Goal: Transaction & Acquisition: Purchase product/service

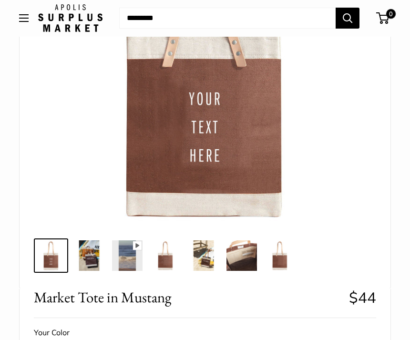
scroll to position [186, 0]
click at [34, 339] on span at bounding box center [38, 344] width 9 height 9
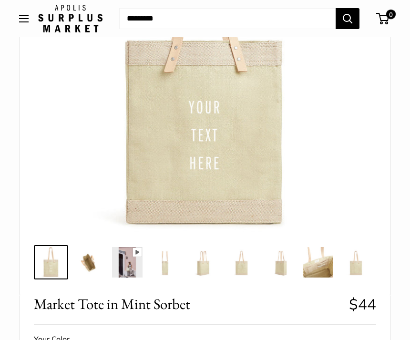
scroll to position [180, 0]
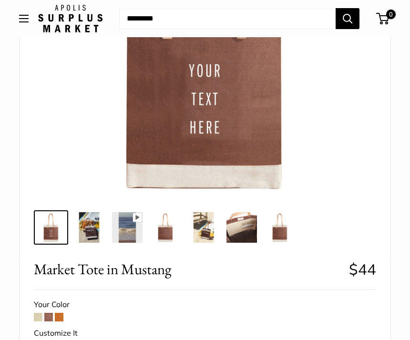
scroll to position [215, 0]
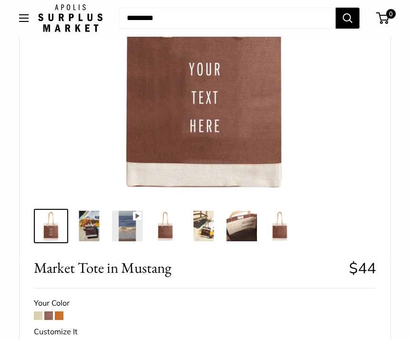
click at [59, 314] on span at bounding box center [59, 315] width 9 height 9
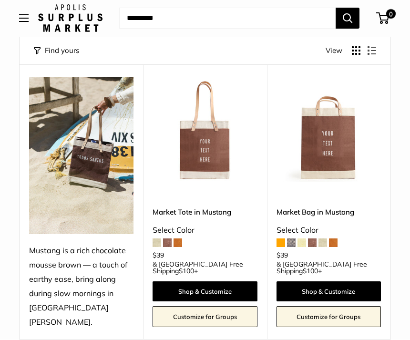
scroll to position [96, 0]
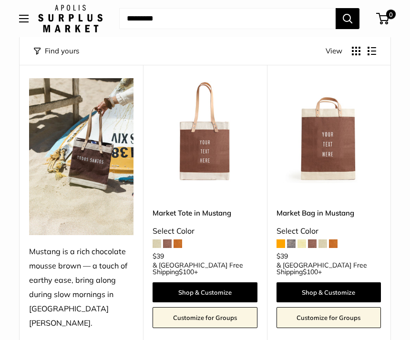
click at [372, 52] on button "Display products as list" at bounding box center [371, 51] width 9 height 9
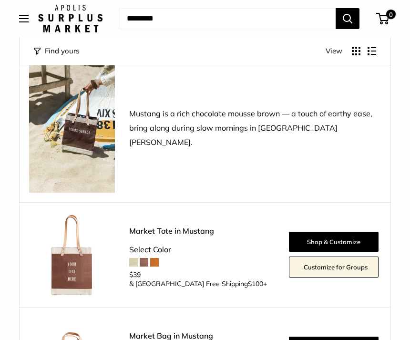
click at [353, 49] on button "Display products as grid" at bounding box center [355, 51] width 9 height 9
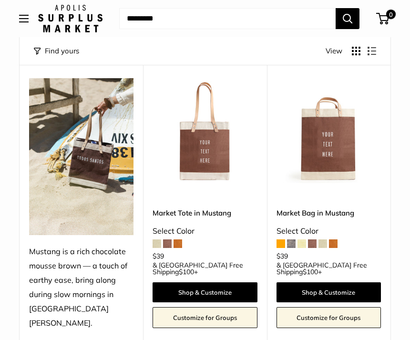
click at [329, 52] on span "View" at bounding box center [333, 50] width 17 height 13
click at [171, 21] on input "Search..." at bounding box center [227, 18] width 216 height 21
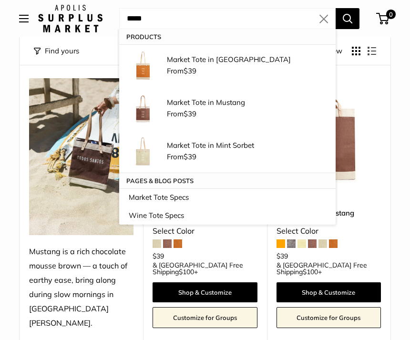
type input "*****"
click at [347, 18] on button "Search" at bounding box center [347, 18] width 24 height 21
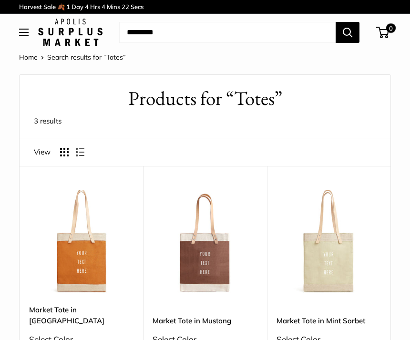
click at [46, 151] on span "View" at bounding box center [42, 151] width 17 height 13
click at [44, 154] on span "View" at bounding box center [42, 151] width 17 height 13
click at [26, 29] on button "Open menu" at bounding box center [24, 33] width 10 height 8
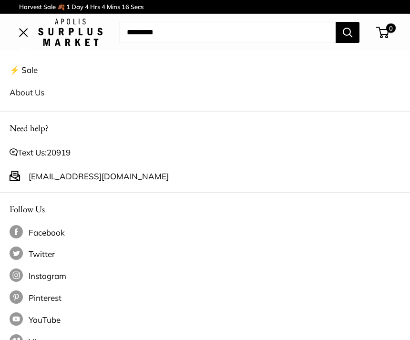
click at [36, 71] on link "⚡️ Sale" at bounding box center [205, 70] width 390 height 22
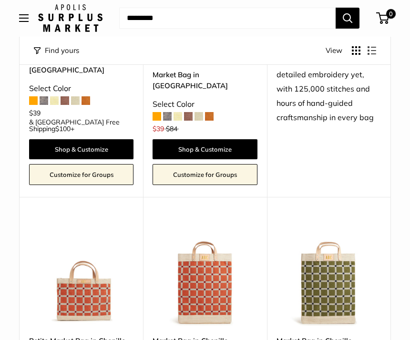
scroll to position [1619, 0]
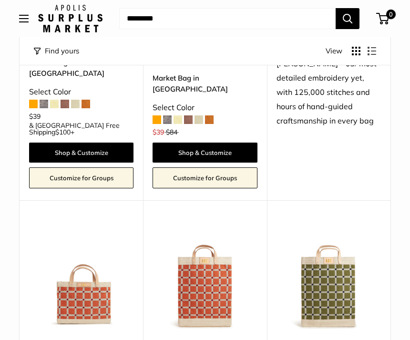
click at [327, 224] on img at bounding box center [328, 276] width 104 height 104
click at [105, 224] on img at bounding box center [81, 276] width 104 height 104
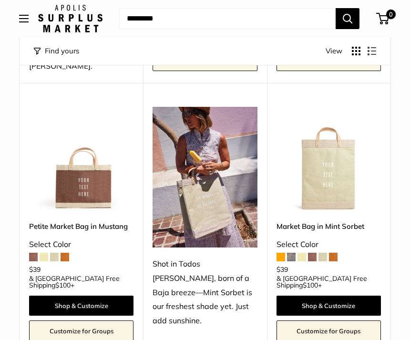
scroll to position [352, 0]
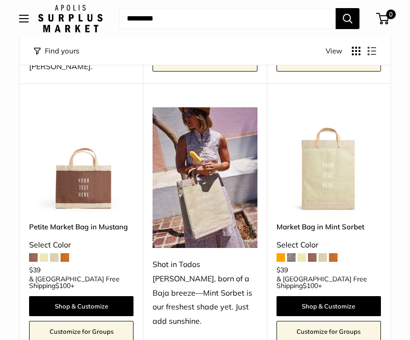
click at [24, 22] on button "Open menu" at bounding box center [24, 19] width 10 height 8
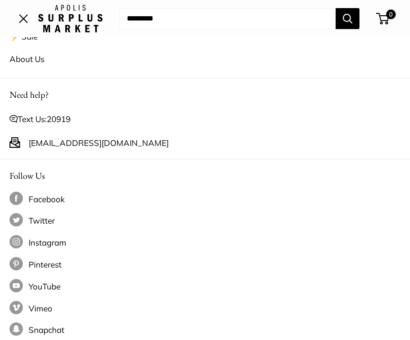
scroll to position [0, 0]
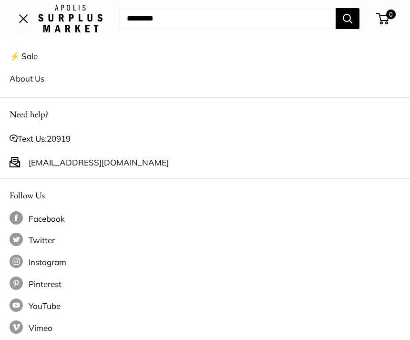
click at [26, 53] on link "⚡️ Sale" at bounding box center [205, 56] width 390 height 22
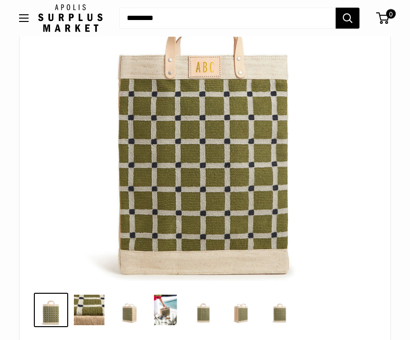
scroll to position [131, 0]
click at [100, 309] on img at bounding box center [89, 309] width 30 height 30
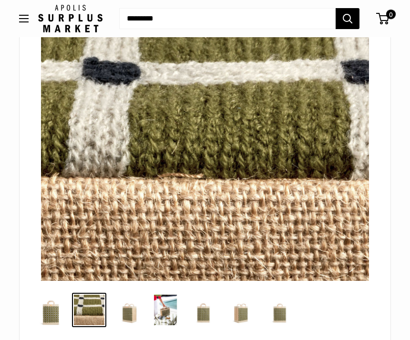
click at [134, 310] on img at bounding box center [127, 309] width 30 height 30
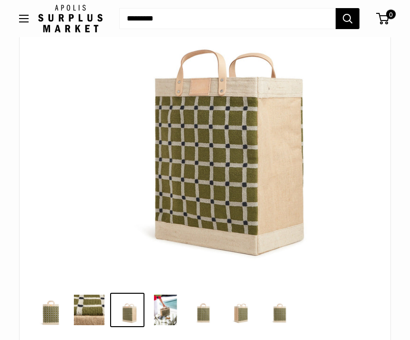
click at [168, 309] on img at bounding box center [165, 309] width 30 height 30
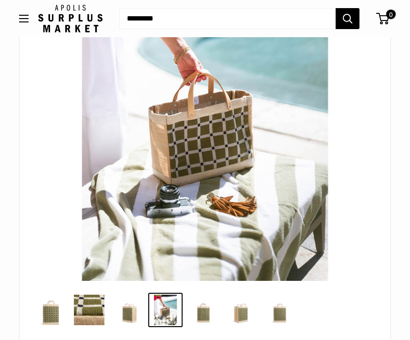
click at [208, 310] on img at bounding box center [203, 309] width 30 height 30
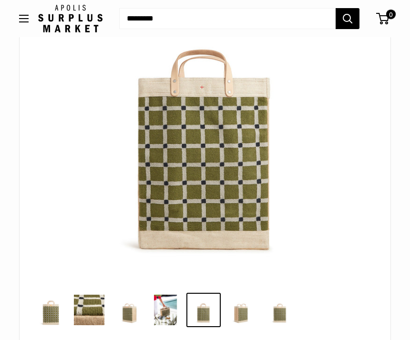
click at [246, 310] on img at bounding box center [241, 309] width 30 height 30
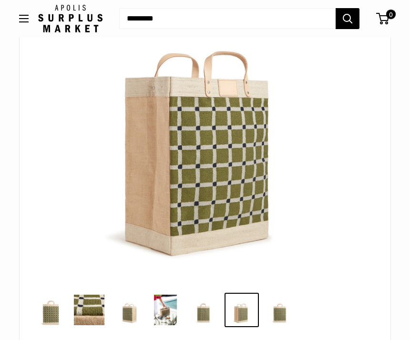
click at [281, 312] on img at bounding box center [279, 309] width 30 height 30
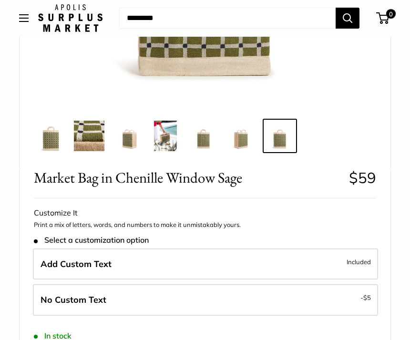
scroll to position [305, 0]
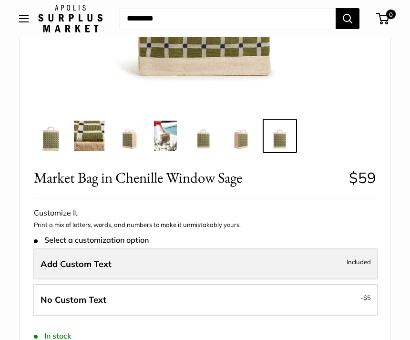
click at [179, 257] on label "Add Custom Text Included" at bounding box center [205, 263] width 345 height 31
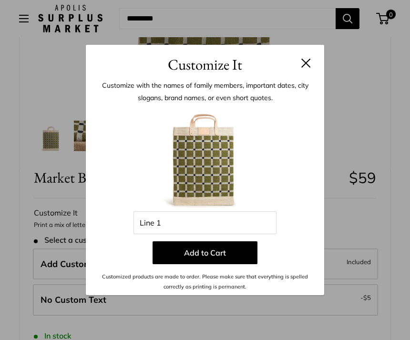
click at [371, 227] on div "Customize It Customize with the names of family members, important dates, city …" at bounding box center [205, 170] width 410 height 340
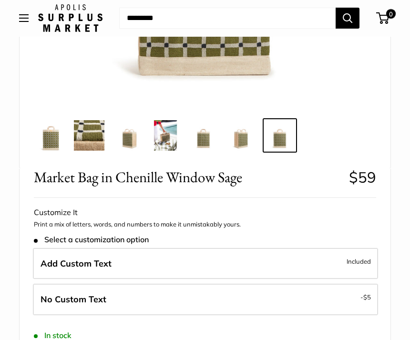
scroll to position [306, 0]
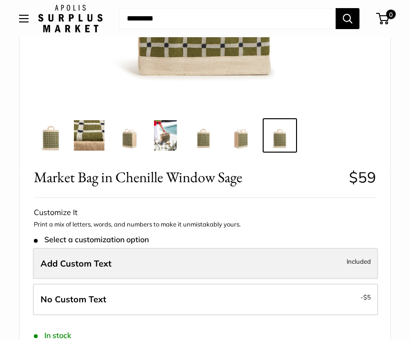
click at [119, 262] on label "Add Custom Text Included" at bounding box center [205, 263] width 345 height 31
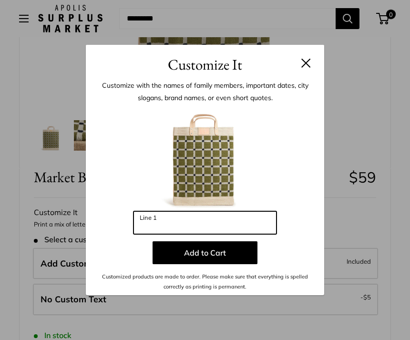
click at [158, 234] on input "Line 1" at bounding box center [204, 222] width 143 height 23
type input "*"
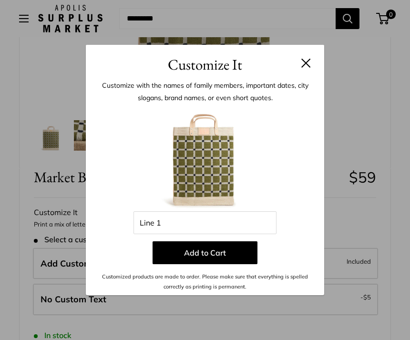
click at [342, 148] on div "Customize It Customize with the names of family members, important dates, city …" at bounding box center [205, 170] width 410 height 340
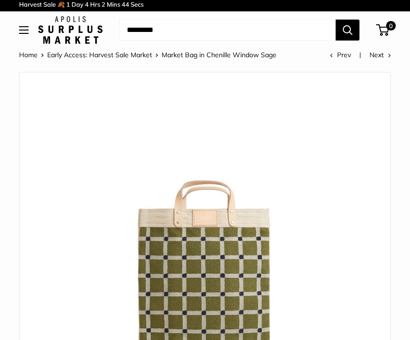
scroll to position [0, 0]
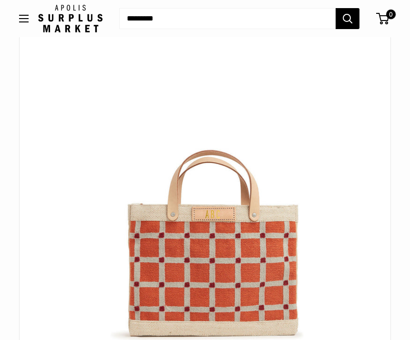
click at [221, 220] on img at bounding box center [205, 188] width 328 height 328
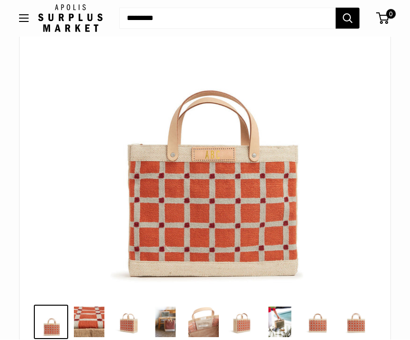
scroll to position [120, 0]
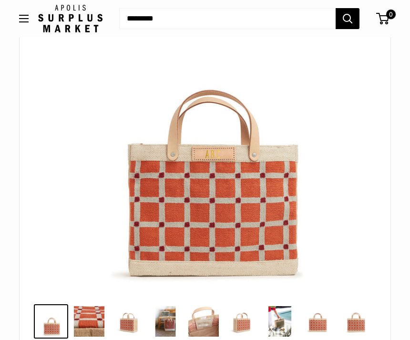
click at [224, 150] on img at bounding box center [205, 128] width 328 height 328
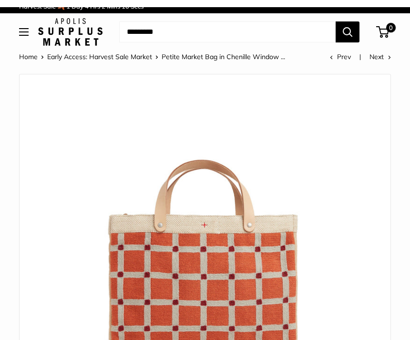
scroll to position [0, 0]
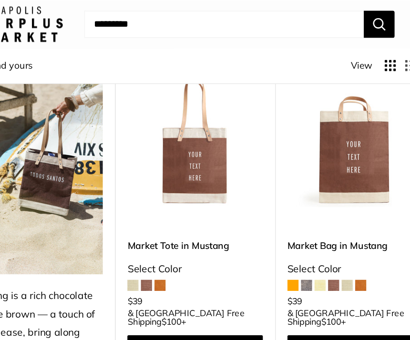
scroll to position [118, 0]
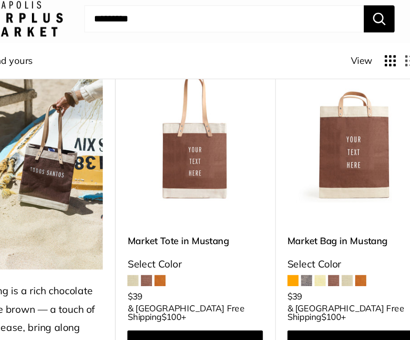
click at [173, 219] on span at bounding box center [177, 221] width 9 height 9
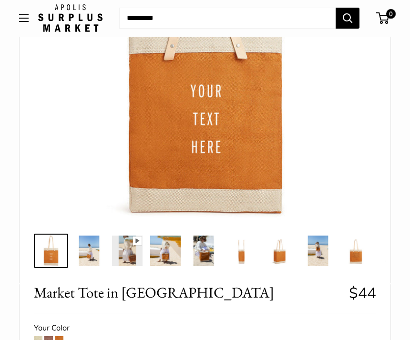
scroll to position [190, 0]
click at [48, 337] on span at bounding box center [48, 340] width 9 height 9
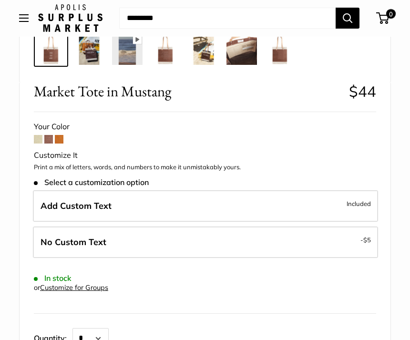
scroll to position [391, 0]
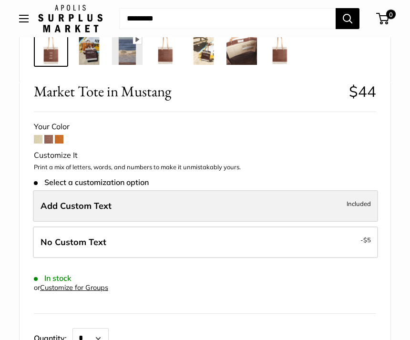
click at [69, 204] on span "Add Custom Text" at bounding box center [75, 205] width 71 height 11
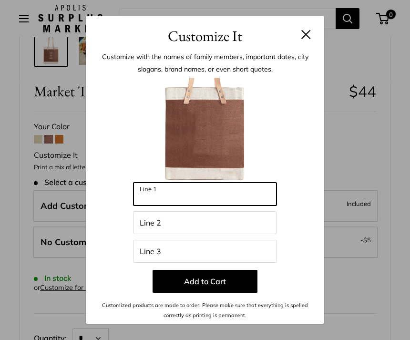
click at [187, 205] on input "Line 1" at bounding box center [204, 193] width 143 height 23
type input "********"
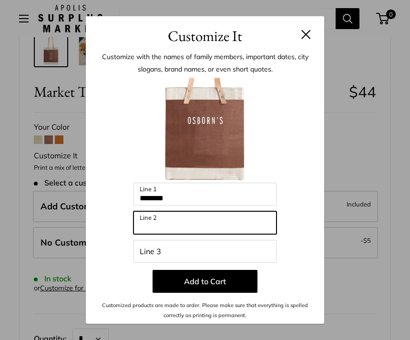
click at [156, 234] on input "Line 2" at bounding box center [204, 222] width 143 height 23
type input "*"
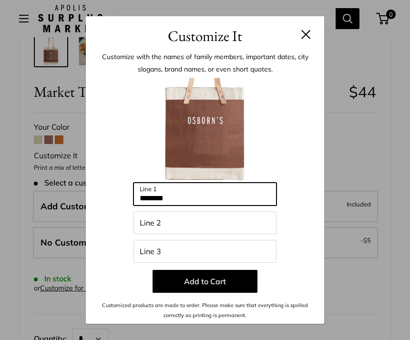
click at [202, 205] on input "********" at bounding box center [204, 193] width 143 height 23
type input "**********"
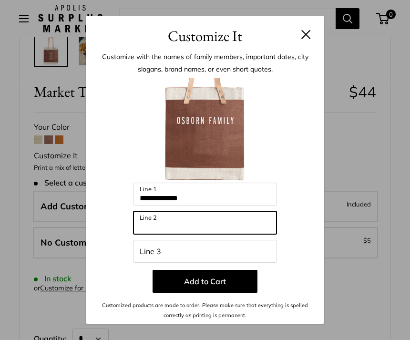
click at [170, 234] on input "Line 2" at bounding box center [204, 222] width 143 height 23
type input "*"
type input "**********"
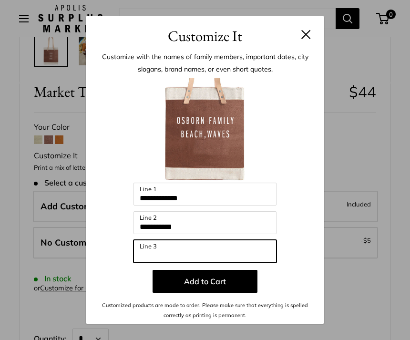
click at [156, 262] on input "Line 3" at bounding box center [204, 251] width 143 height 23
